Goal: Information Seeking & Learning: Learn about a topic

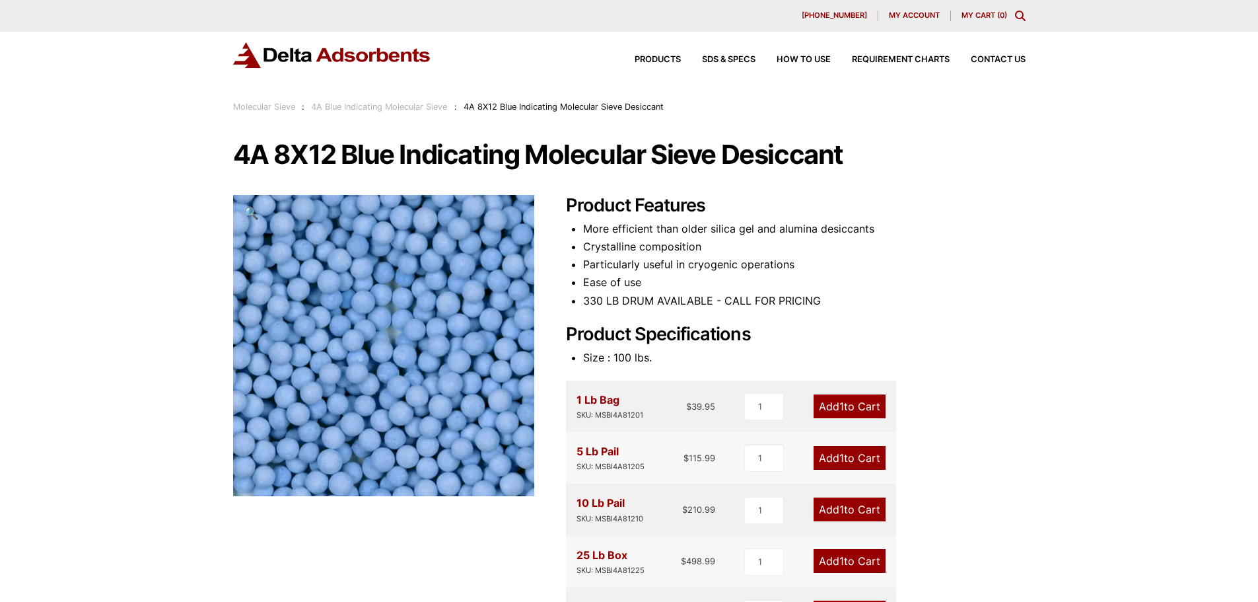
click at [899, 325] on h2 "Product Specifications" at bounding box center [796, 335] width 460 height 22
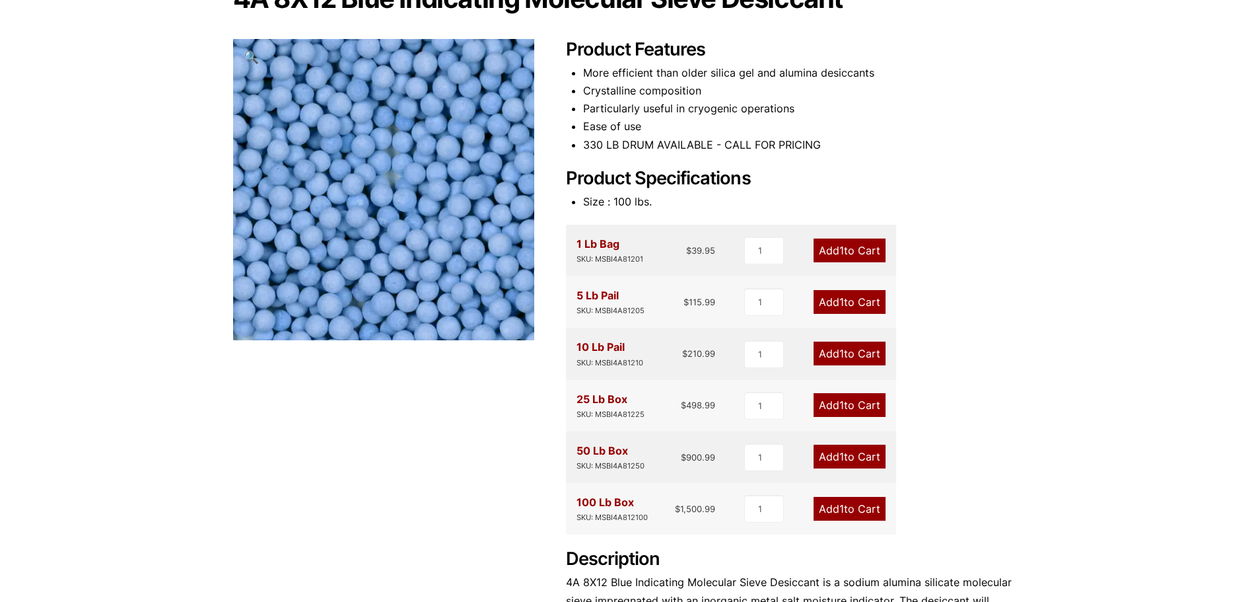
scroll to position [132, 0]
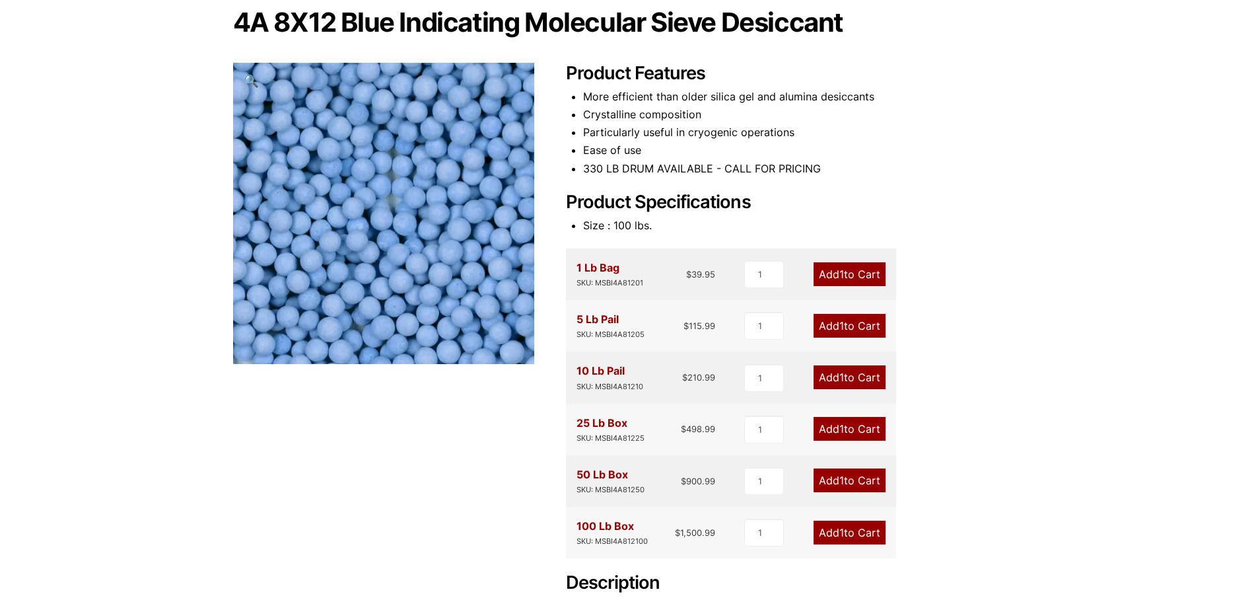
click at [98, 345] on div "Our website has detected that you are using an outdated browser that will preve…" at bounding box center [629, 483] width 1258 height 1231
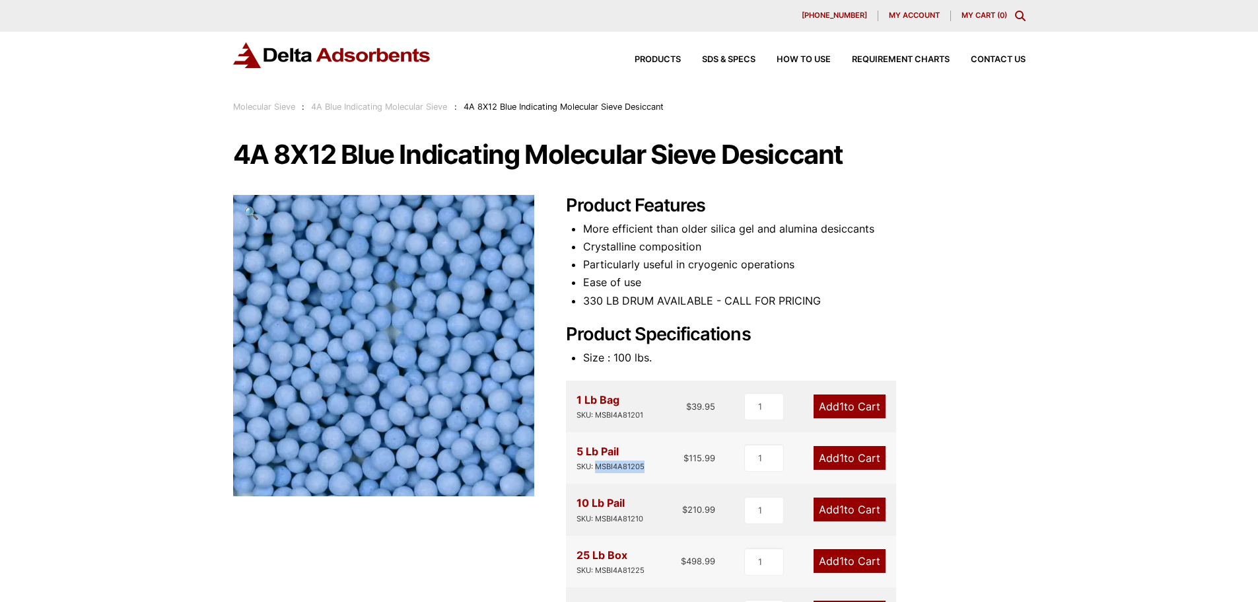
drag, startPoint x: 645, startPoint y: 467, endPoint x: 594, endPoint y: 468, distance: 50.2
click at [495, 227] on div "SKU: MSBI4A81205" at bounding box center [611, 466] width 68 height 13
copy div "MSBI4A81205"
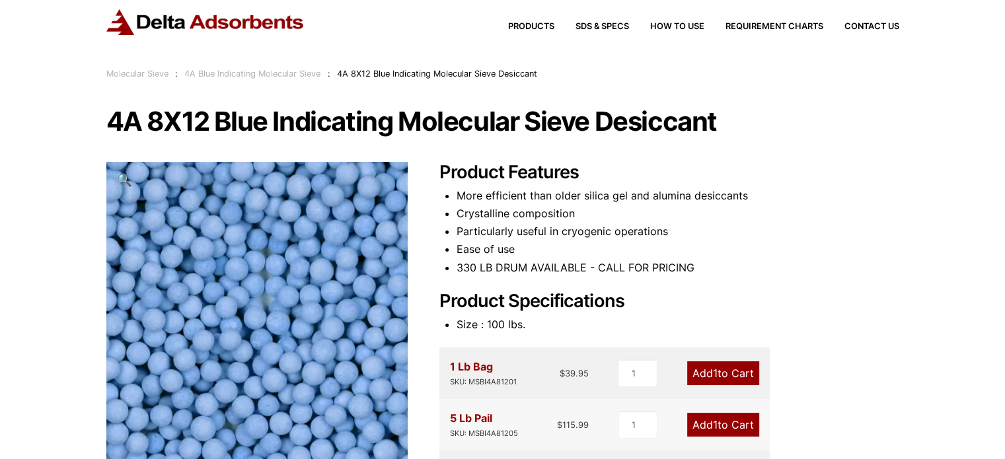
scroll to position [66, 0]
